Goal: Use online tool/utility: Utilize a website feature to perform a specific function

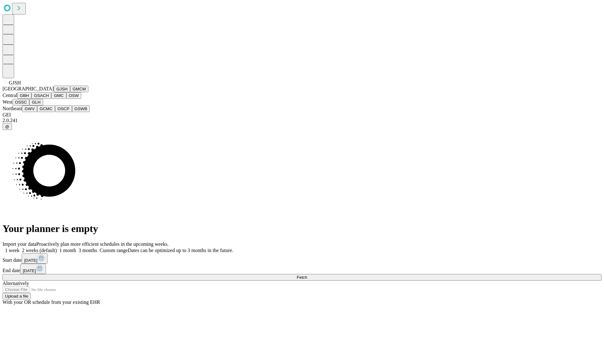
click at [54, 92] on button "GJSH" at bounding box center [62, 89] width 16 height 7
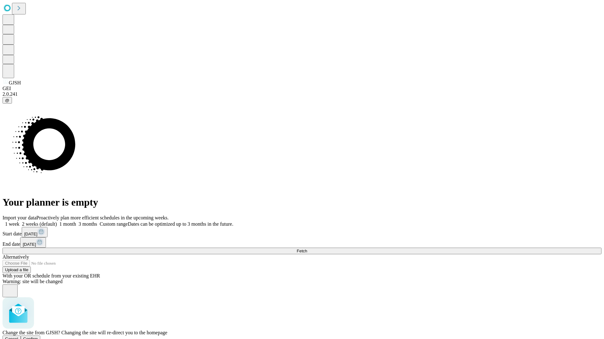
click at [38, 337] on span "Confirm" at bounding box center [30, 339] width 15 height 5
click at [57, 222] on label "2 weeks (default)" at bounding box center [37, 224] width 37 height 5
click at [307, 249] on span "Fetch" at bounding box center [301, 251] width 10 height 5
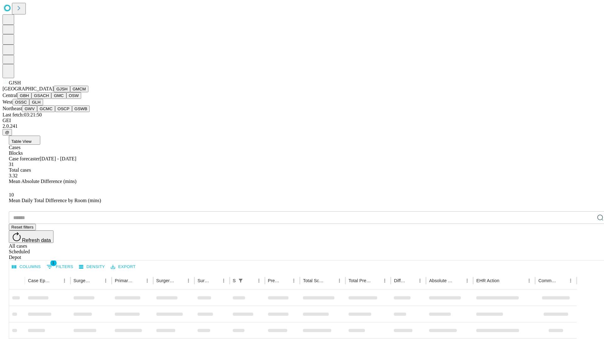
click at [70, 92] on button "GMCM" at bounding box center [79, 89] width 18 height 7
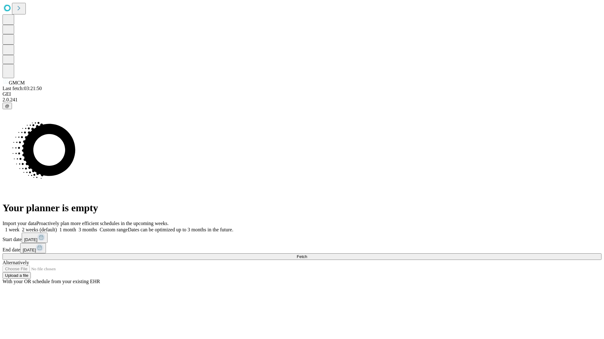
click at [57, 227] on label "2 weeks (default)" at bounding box center [37, 229] width 37 height 5
click at [307, 255] on span "Fetch" at bounding box center [301, 257] width 10 height 5
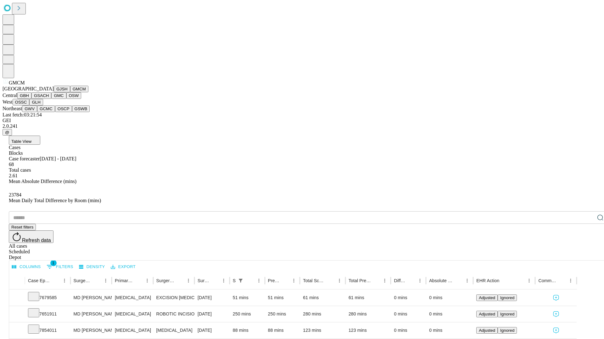
click at [31, 99] on button "GBH" at bounding box center [24, 95] width 14 height 7
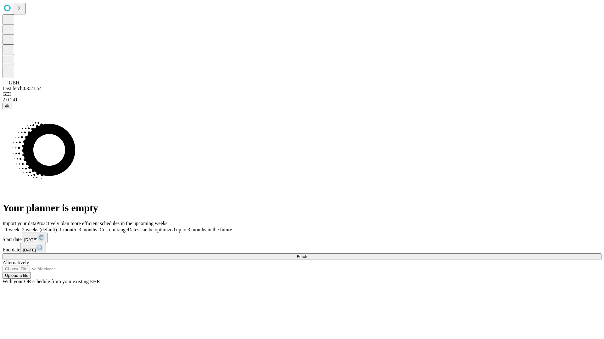
click at [307, 255] on span "Fetch" at bounding box center [301, 257] width 10 height 5
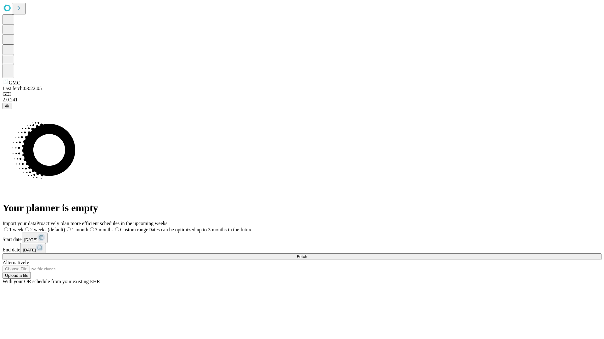
click at [65, 227] on label "2 weeks (default)" at bounding box center [44, 229] width 41 height 5
click at [307, 255] on span "Fetch" at bounding box center [301, 257] width 10 height 5
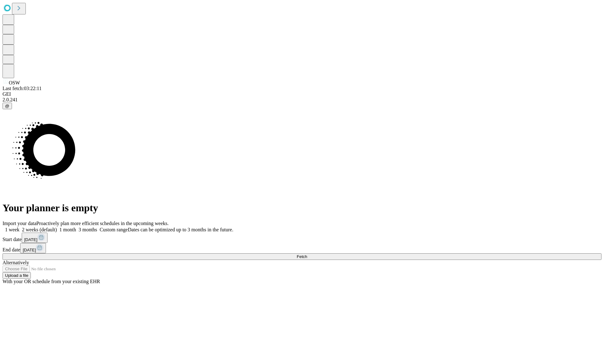
click at [307, 255] on span "Fetch" at bounding box center [301, 257] width 10 height 5
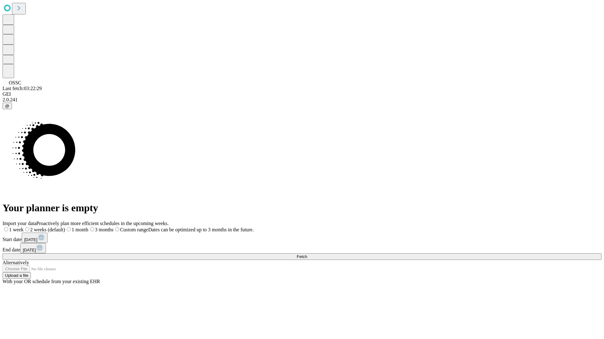
click at [307, 255] on span "Fetch" at bounding box center [301, 257] width 10 height 5
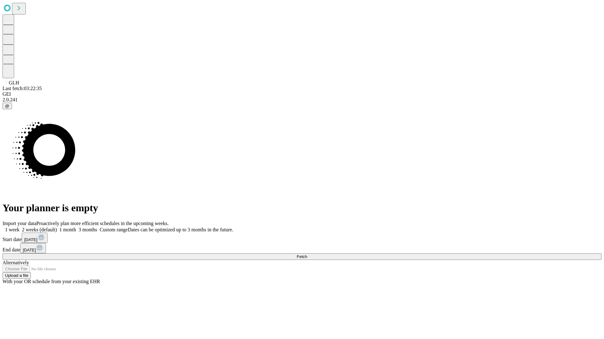
click at [57, 227] on label "2 weeks (default)" at bounding box center [37, 229] width 37 height 5
click at [307, 255] on span "Fetch" at bounding box center [301, 257] width 10 height 5
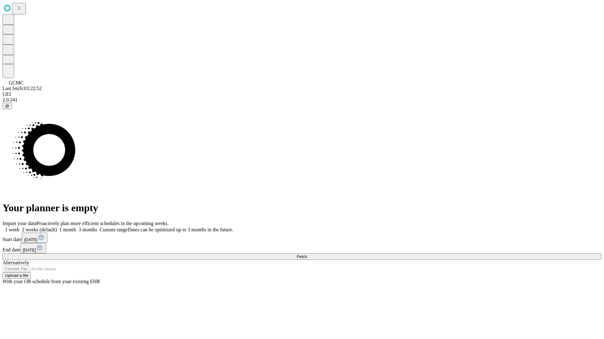
click at [57, 227] on label "2 weeks (default)" at bounding box center [37, 229] width 37 height 5
click at [307, 255] on span "Fetch" at bounding box center [301, 257] width 10 height 5
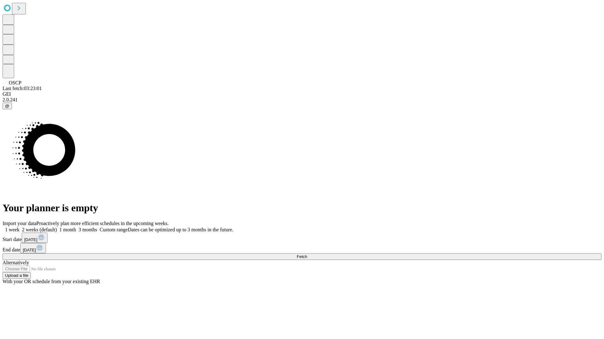
click at [57, 227] on label "2 weeks (default)" at bounding box center [37, 229] width 37 height 5
click at [307, 255] on span "Fetch" at bounding box center [301, 257] width 10 height 5
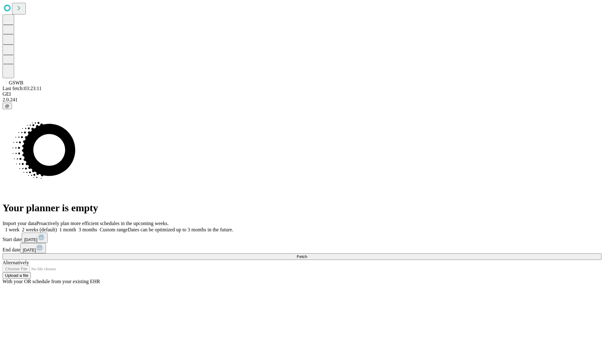
click at [57, 227] on label "2 weeks (default)" at bounding box center [37, 229] width 37 height 5
click at [307, 255] on span "Fetch" at bounding box center [301, 257] width 10 height 5
